Goal: Task Accomplishment & Management: Use online tool/utility

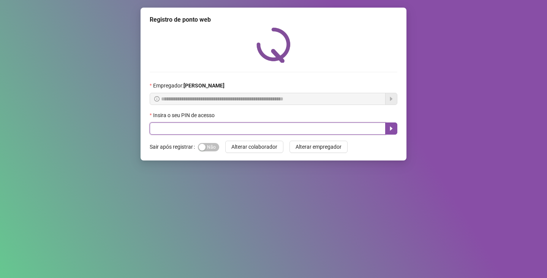
click at [266, 130] on input "text" at bounding box center [268, 128] width 236 height 12
type input "*****"
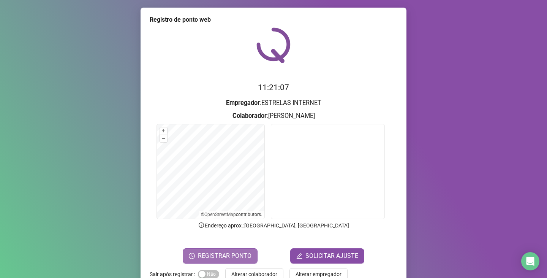
click at [205, 255] on span "REGISTRAR PONTO" at bounding box center [225, 255] width 54 height 9
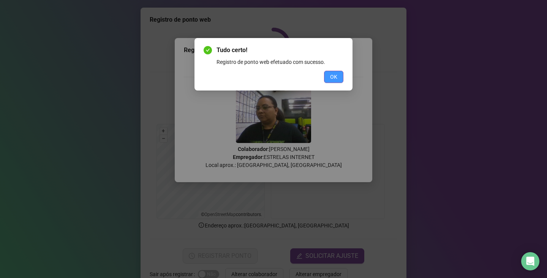
click at [339, 75] on button "OK" at bounding box center [333, 77] width 19 height 12
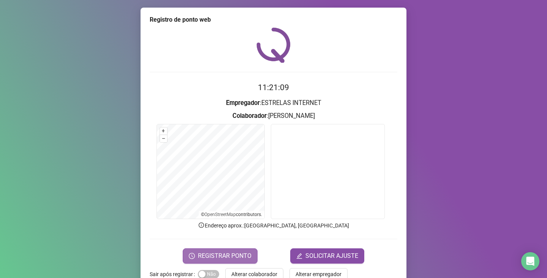
click at [229, 258] on span "REGISTRAR PONTO" at bounding box center [225, 255] width 54 height 9
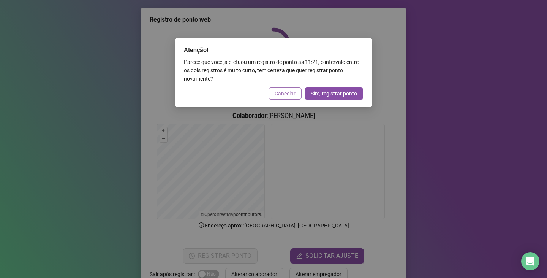
click at [291, 93] on span "Cancelar" at bounding box center [285, 93] width 21 height 8
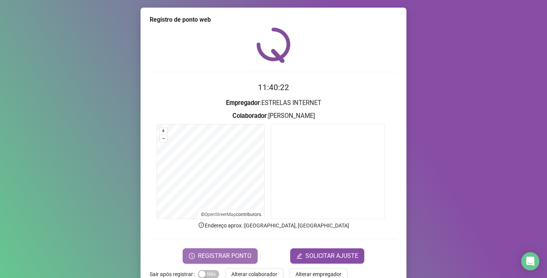
click at [206, 252] on span "REGISTRAR PONTO" at bounding box center [225, 255] width 54 height 9
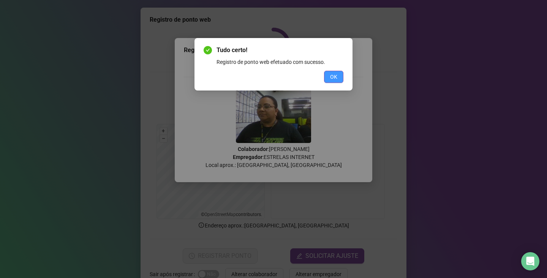
click at [337, 72] on button "OK" at bounding box center [333, 77] width 19 height 12
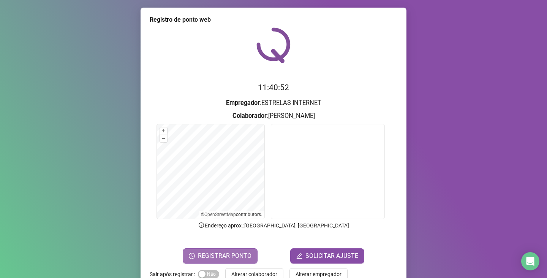
click at [215, 258] on span "REGISTRAR PONTO" at bounding box center [225, 255] width 54 height 9
